Goal: Information Seeking & Learning: Check status

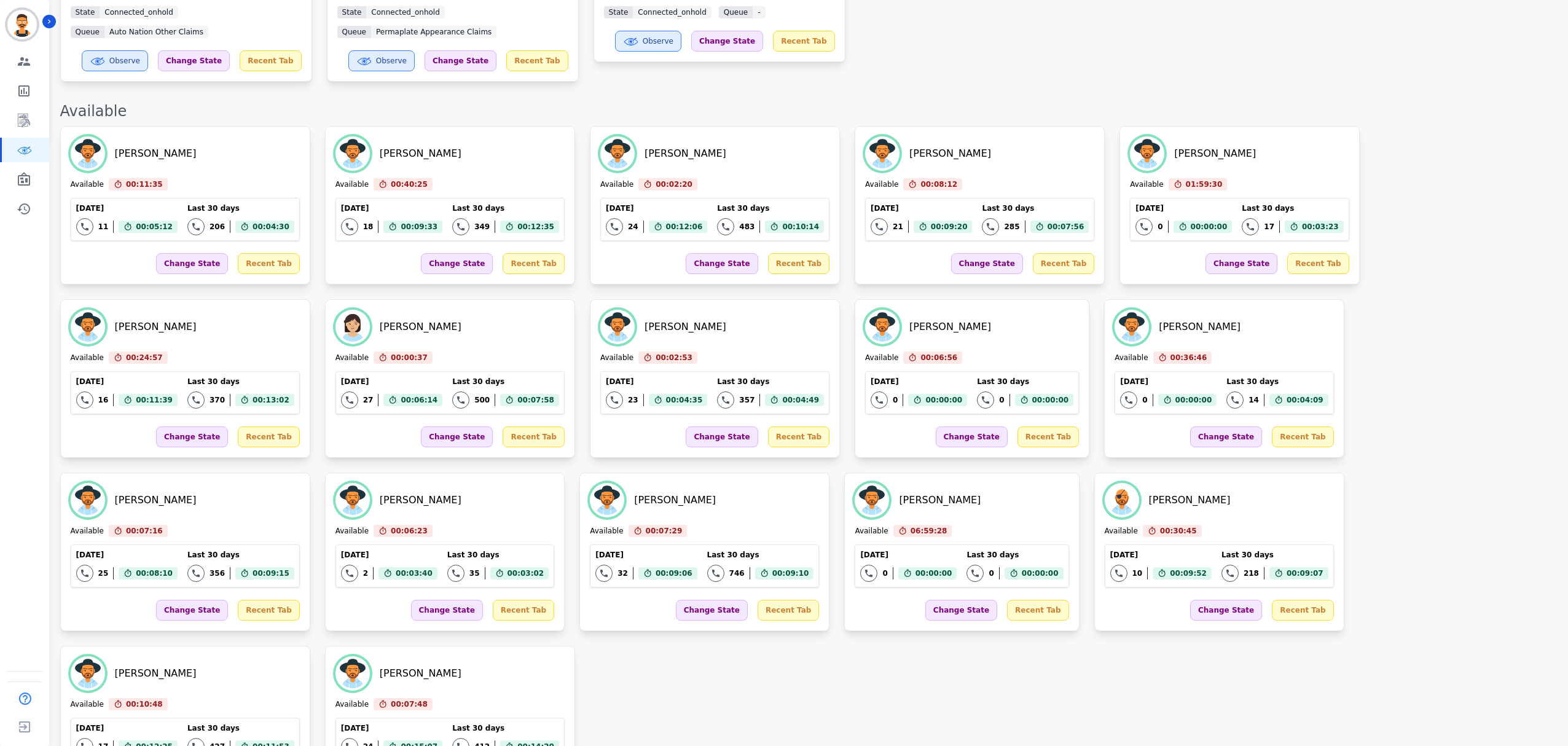
scroll to position [570, 0]
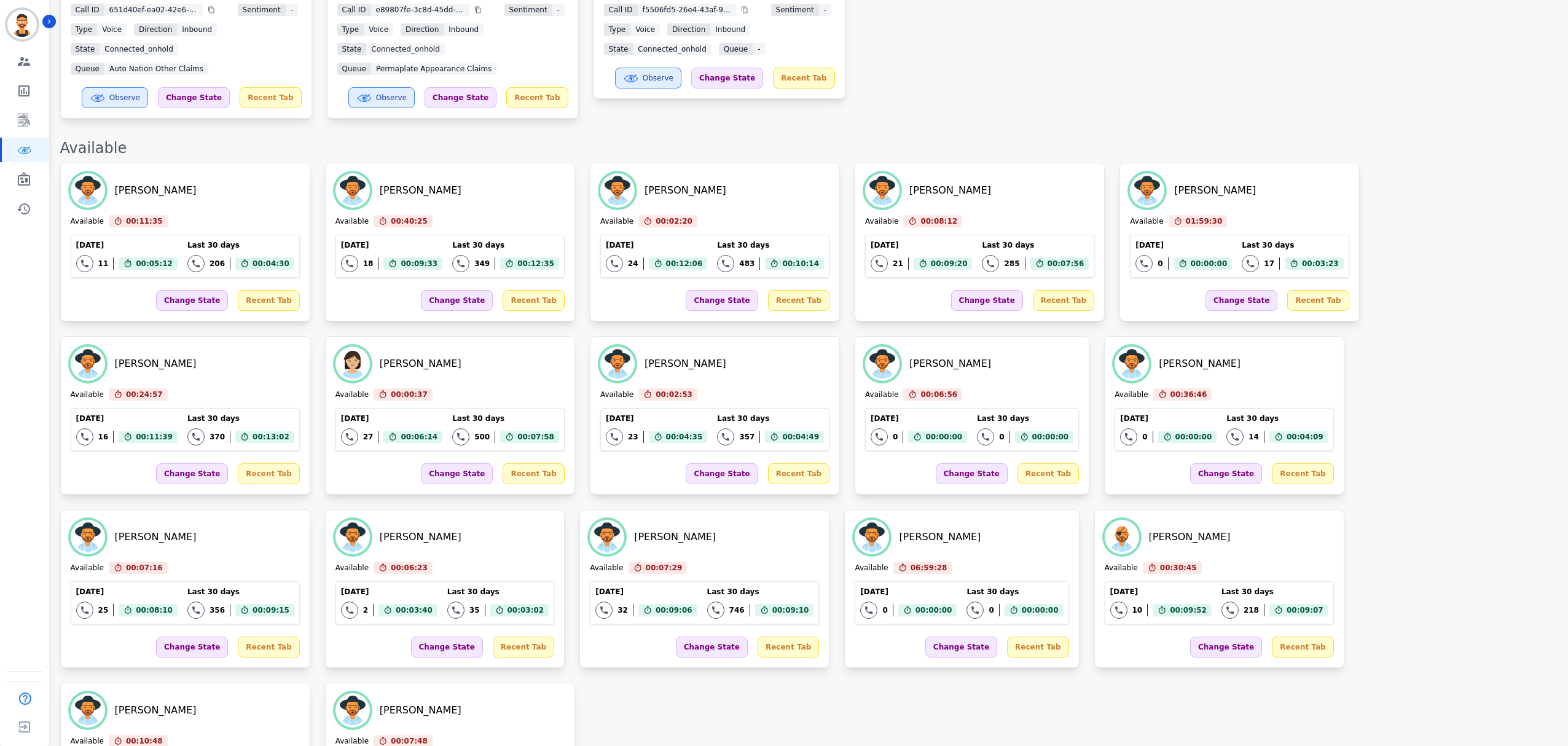
click at [907, 163] on div "[PERSON_NAME] Available 00:08:12 Current State: Available [DATE] 21 Total inter…" at bounding box center [979, 242] width 250 height 158
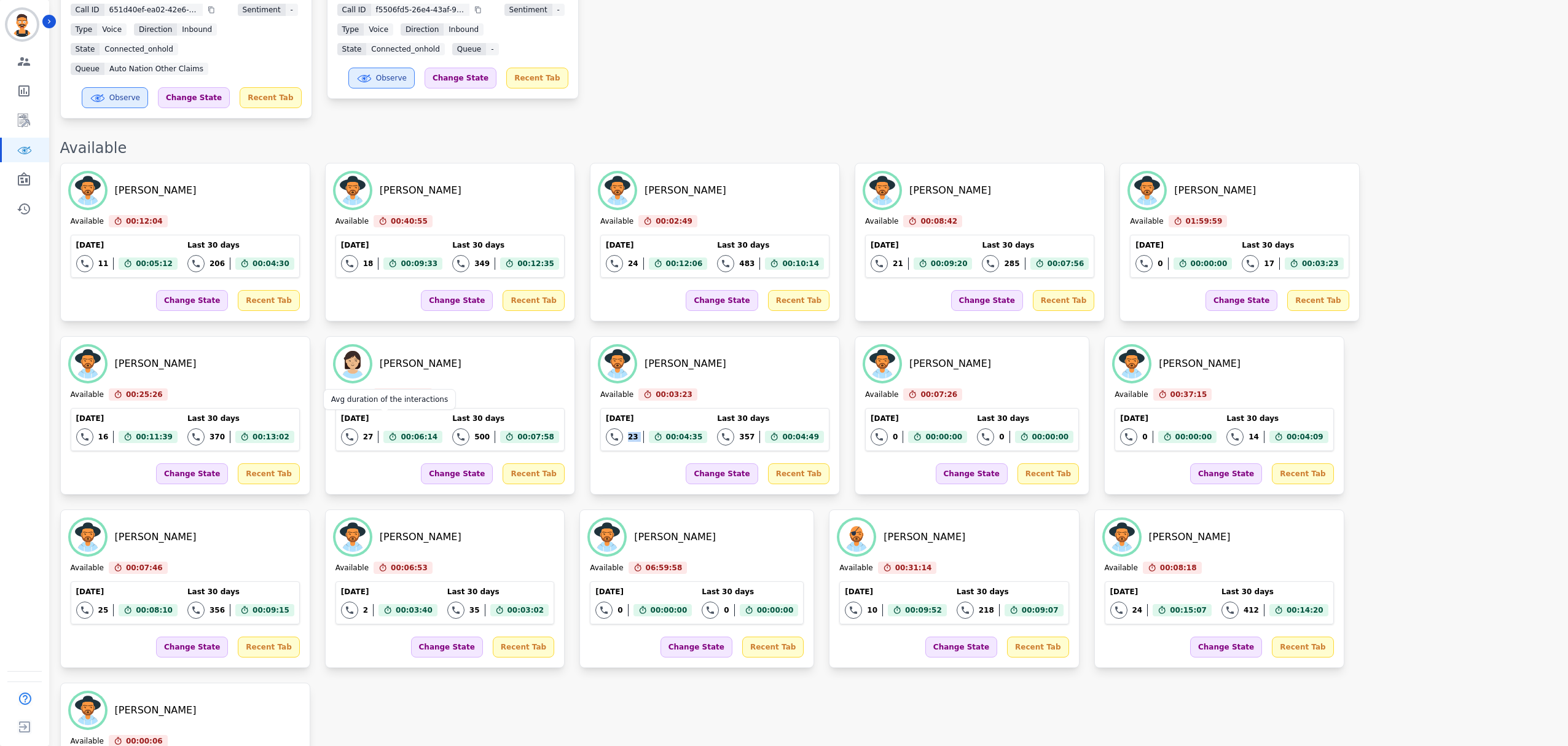
drag, startPoint x: 332, startPoint y: 433, endPoint x: 372, endPoint y: 425, distance: 40.8
click at [600, 425] on div "[DATE] 23 Total interactions count 00:04:35 Avg duration of the interactions La…" at bounding box center [715, 429] width 229 height 43
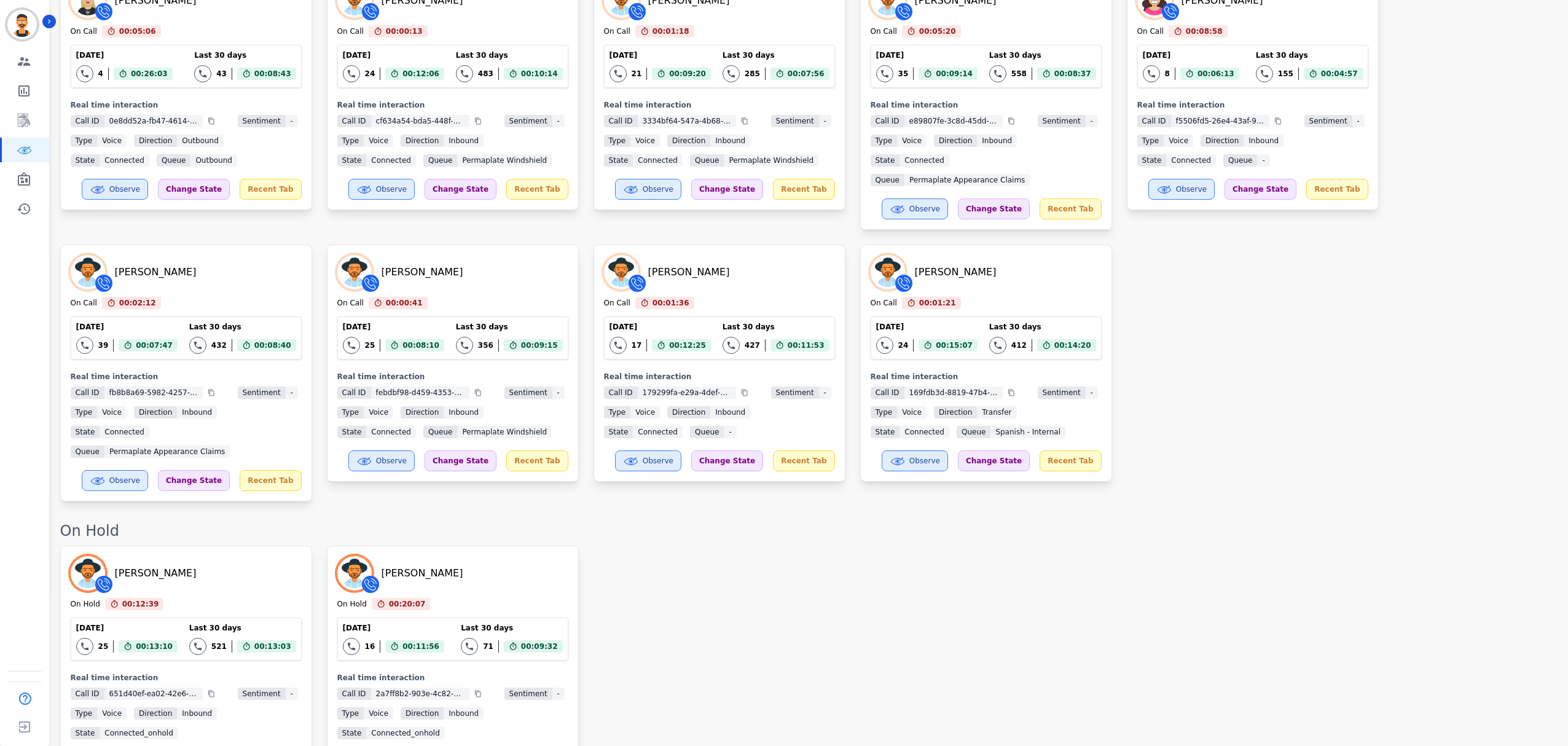
scroll to position [0, 0]
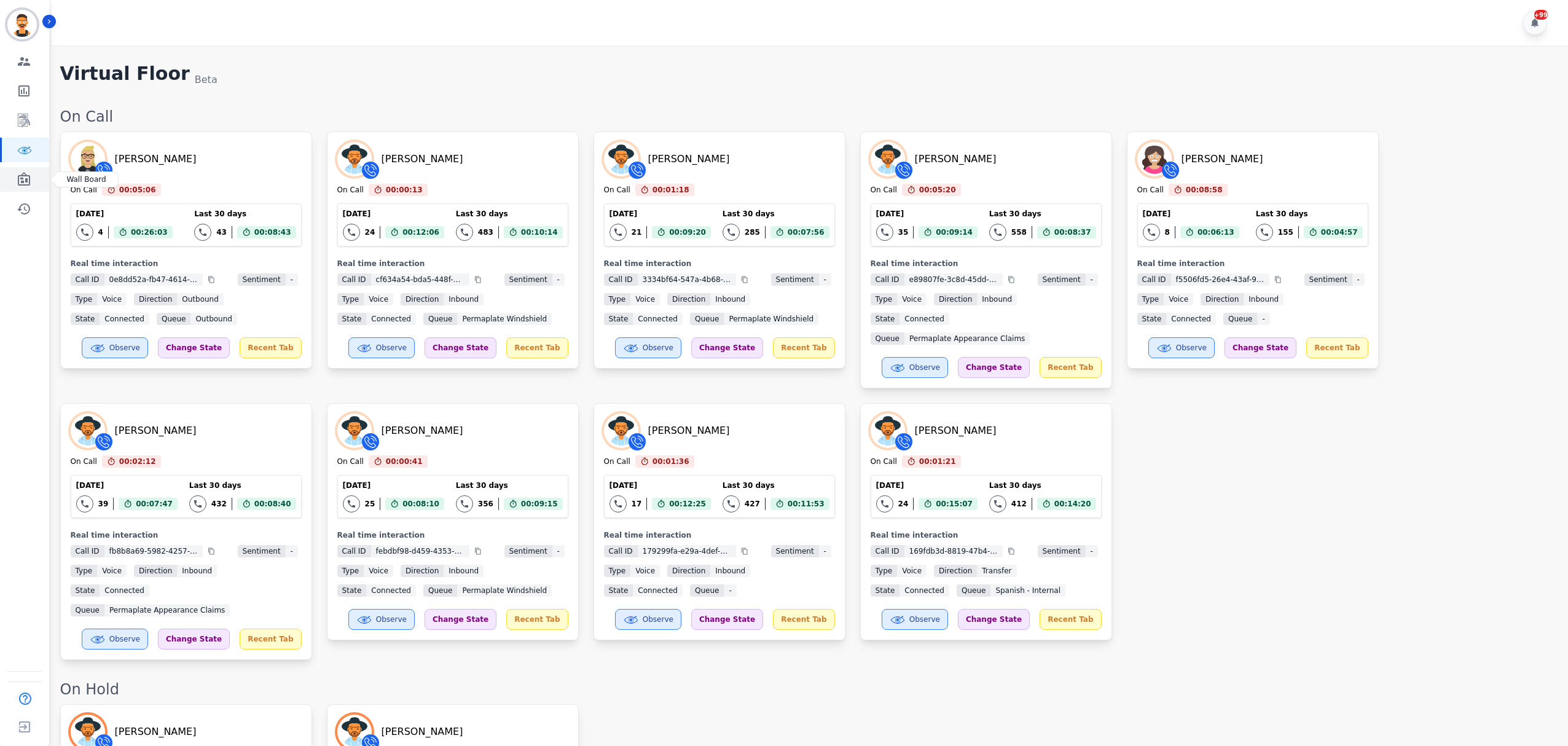
click at [24, 174] on icon "Sidebar" at bounding box center [24, 179] width 15 height 15
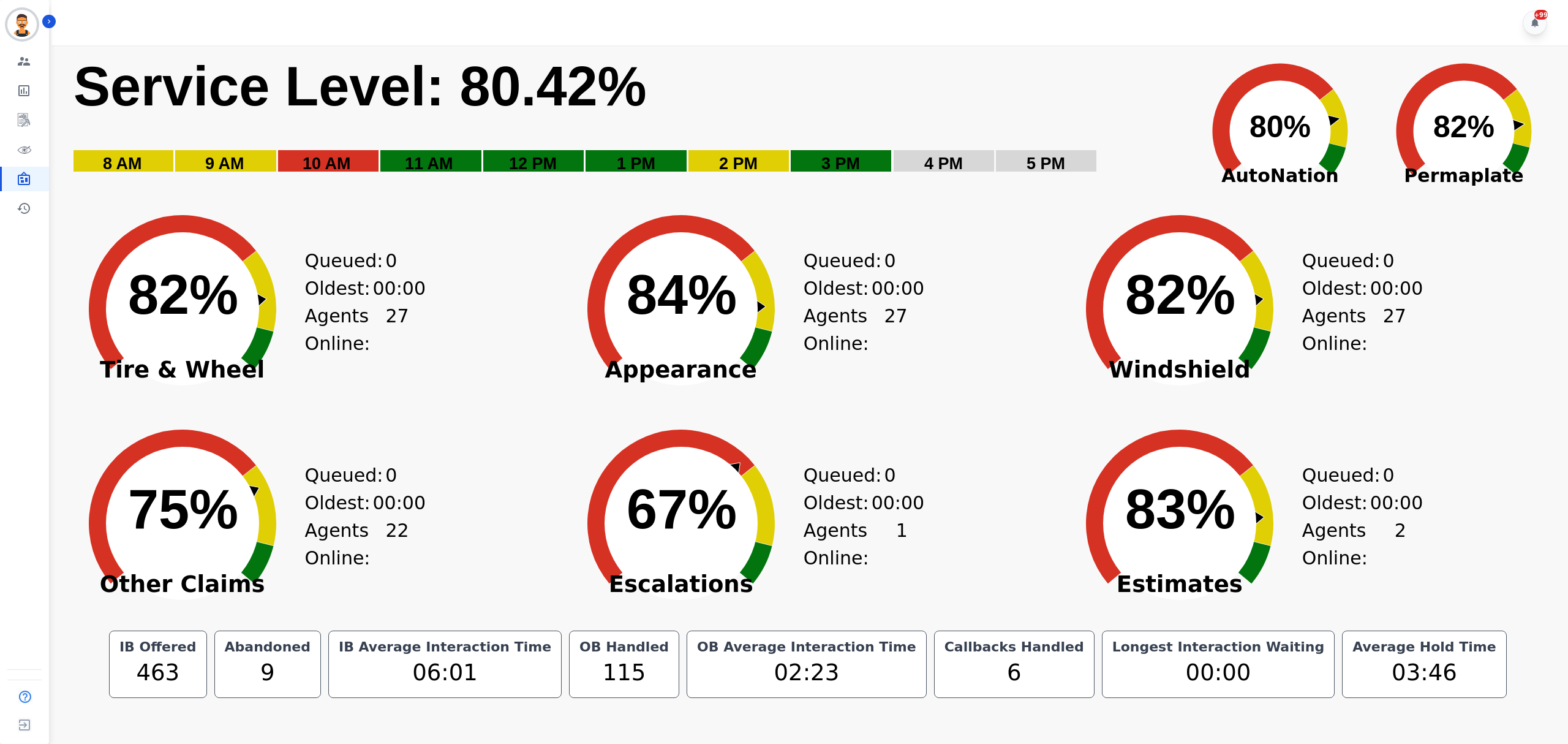
click at [27, 162] on div "Engagement Team Metrics Interaction Mining Virtual Floor Wall Board Coaching Hi…" at bounding box center [24, 134] width 49 height 171
click at [29, 155] on icon "Sidebar" at bounding box center [24, 149] width 15 height 15
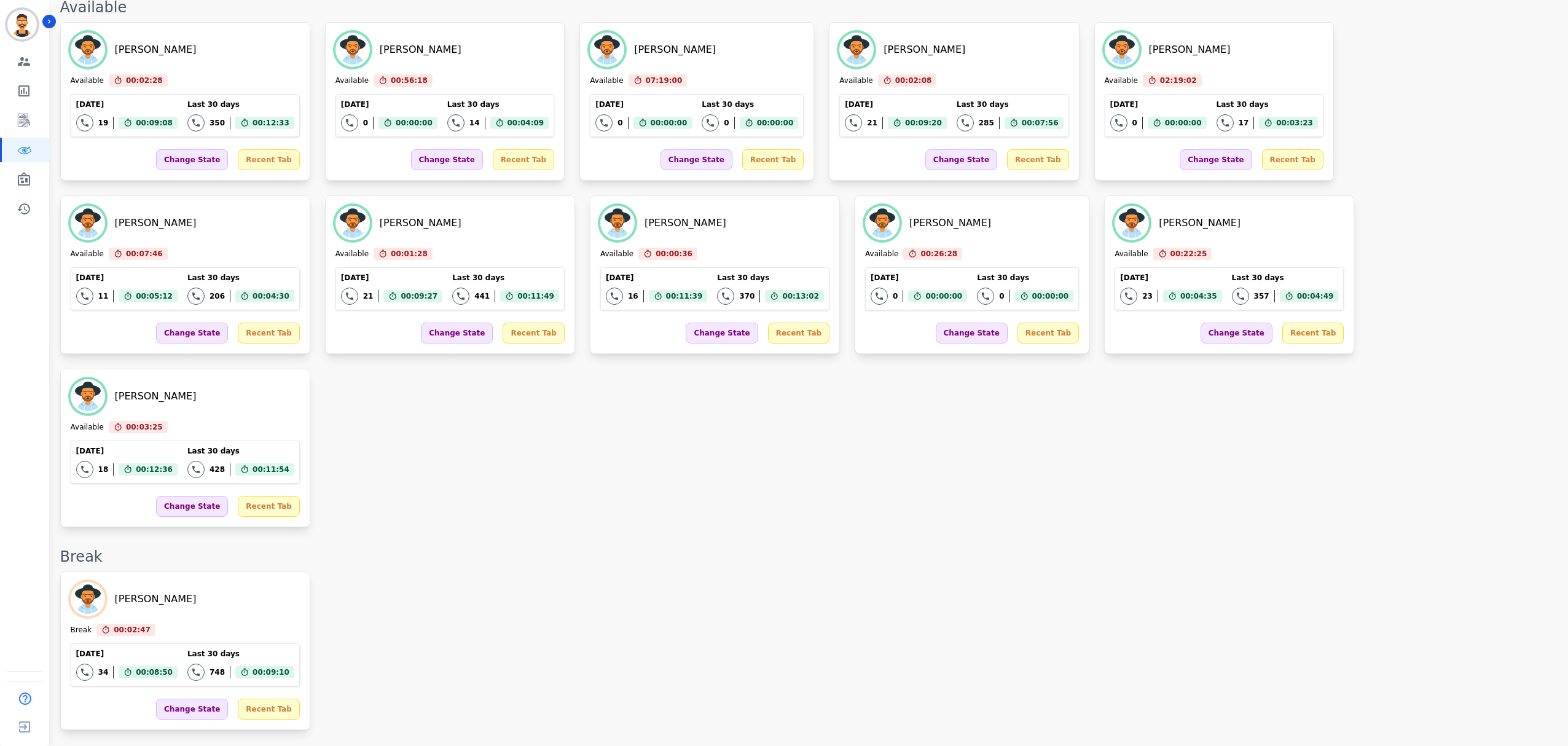
scroll to position [729, 0]
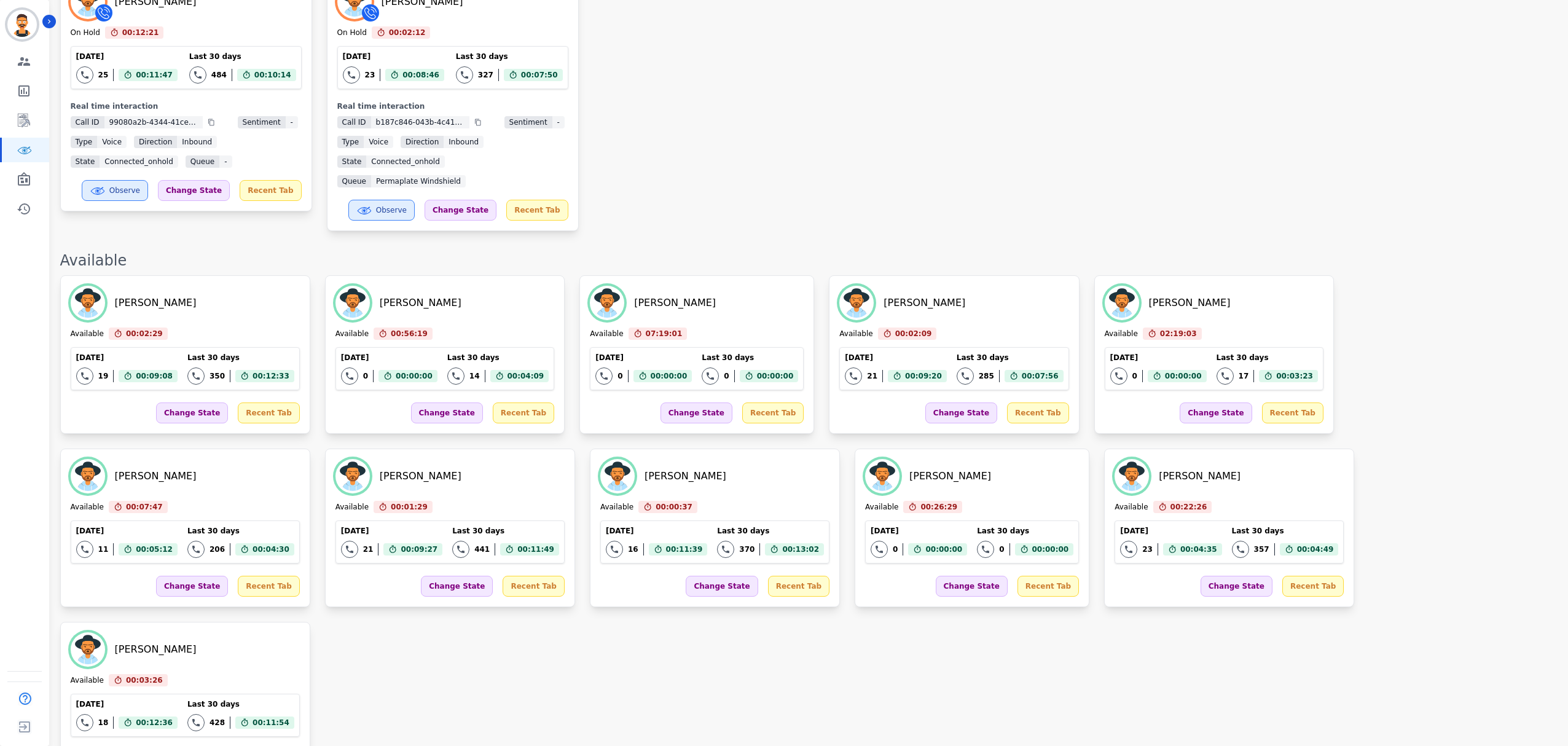
click at [1120, 540] on div "23 Total interactions count 00:04:35 Avg duration of the interactions" at bounding box center [1171, 549] width 102 height 17
click at [1125, 545] on icon at bounding box center [1128, 548] width 7 height 7
